Goal: Check status: Check status

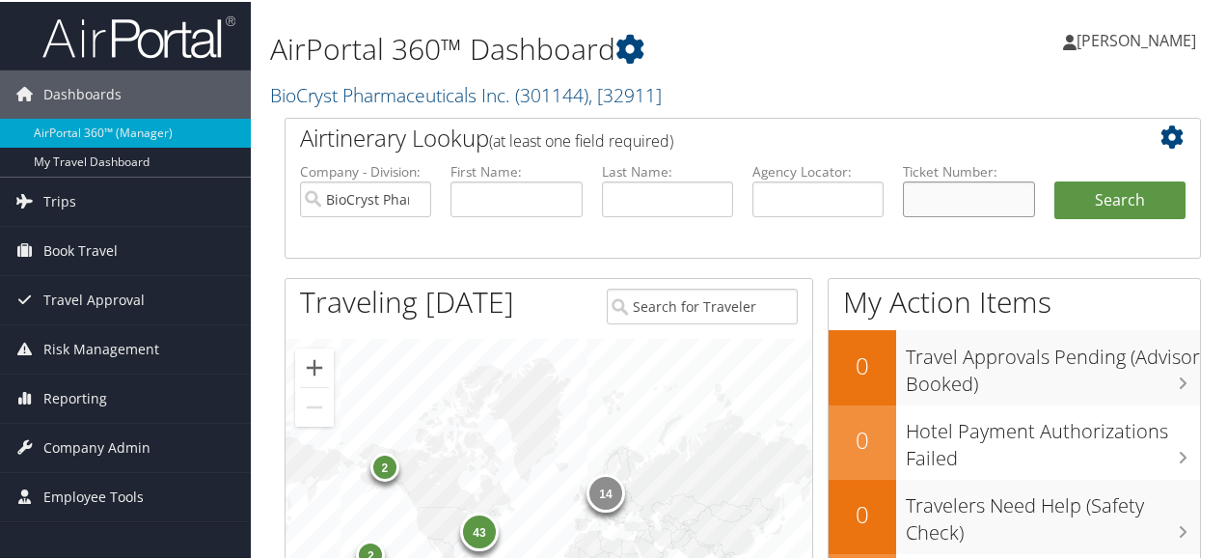
click at [924, 188] on input "text" at bounding box center [968, 197] width 131 height 36
paste input "8900897909112"
type input "8900897909112"
click at [1113, 192] on button "Search" at bounding box center [1119, 198] width 131 height 39
